Goal: Information Seeking & Learning: Learn about a topic

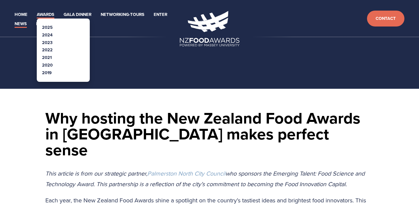
click at [51, 14] on link "Awards" at bounding box center [46, 15] width 18 height 8
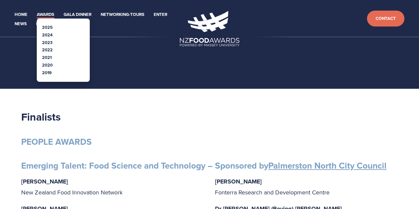
click at [49, 14] on link "Awards" at bounding box center [46, 15] width 18 height 8
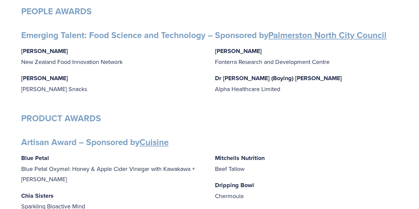
scroll to position [132, 0]
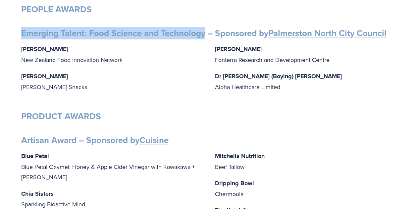
drag, startPoint x: 22, startPoint y: 30, endPoint x: 205, endPoint y: 29, distance: 183.1
click at [205, 29] on strong "Emerging Talent: Food Science and Technology – Sponsored by Palmerston North Ci…" at bounding box center [203, 33] width 365 height 13
copy strong "Emerging Talent: Food Science and Technology"
